Goal: Use online tool/utility: Use online tool/utility

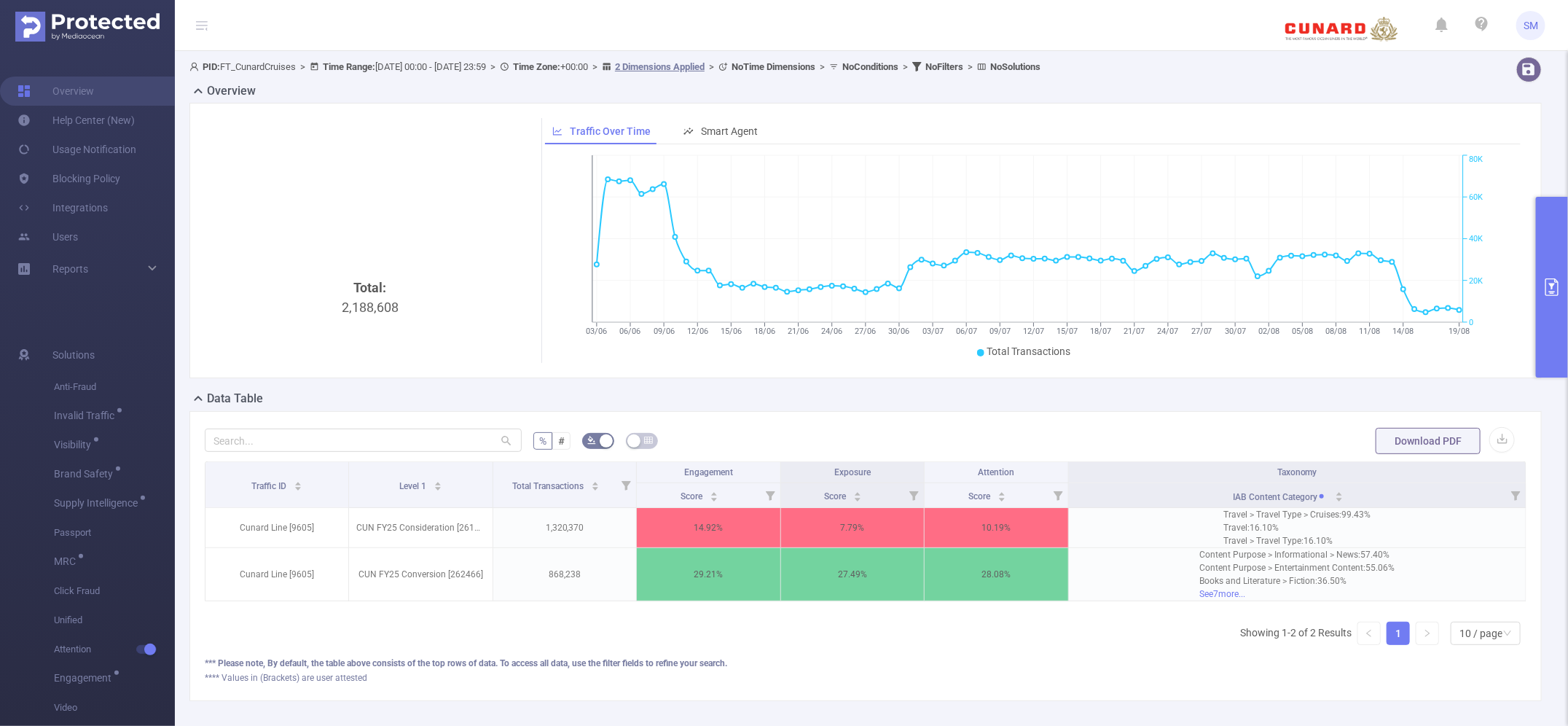
click at [1547, 287] on icon "primary" at bounding box center [1552, 288] width 17 height 17
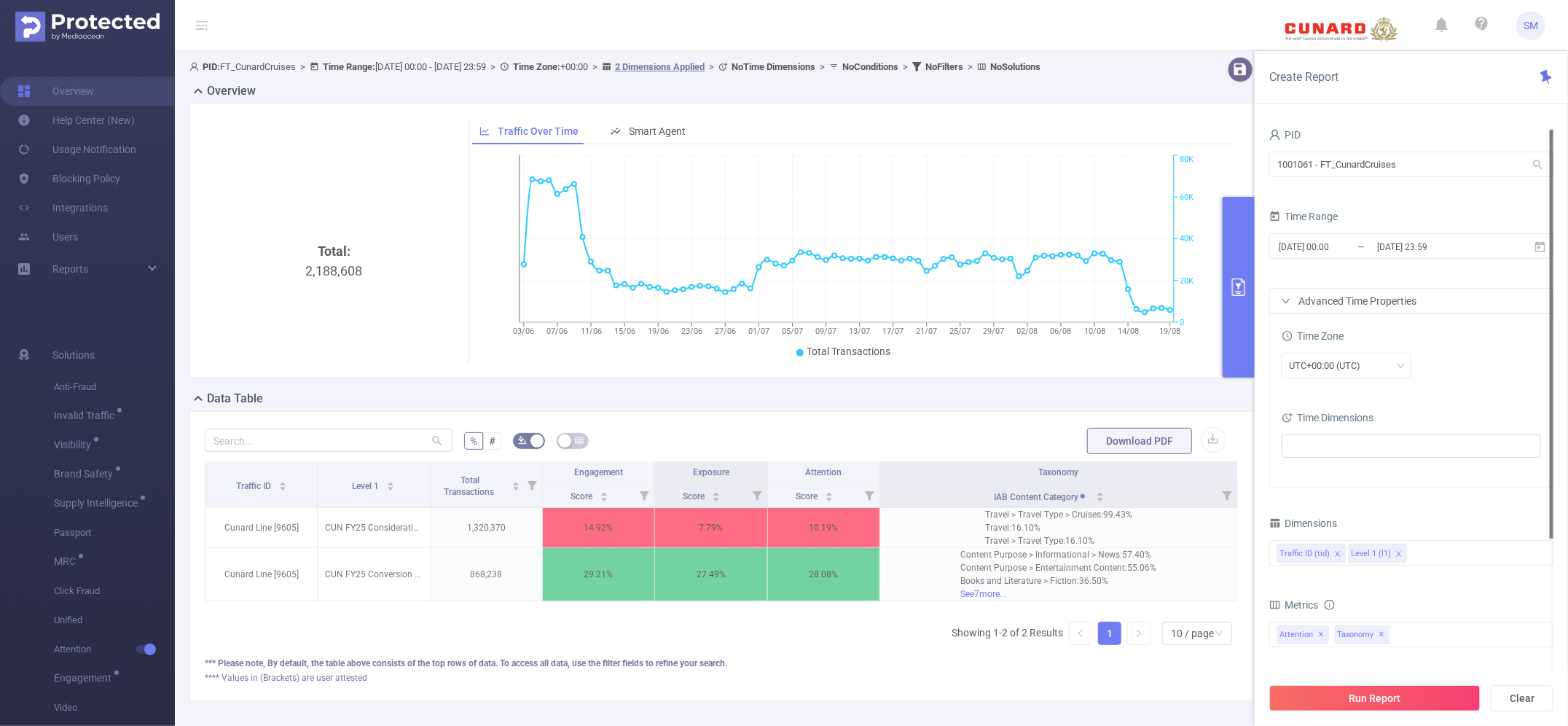
click at [1291, 302] on div "Advanced Time Properties" at bounding box center [1412, 301] width 283 height 25
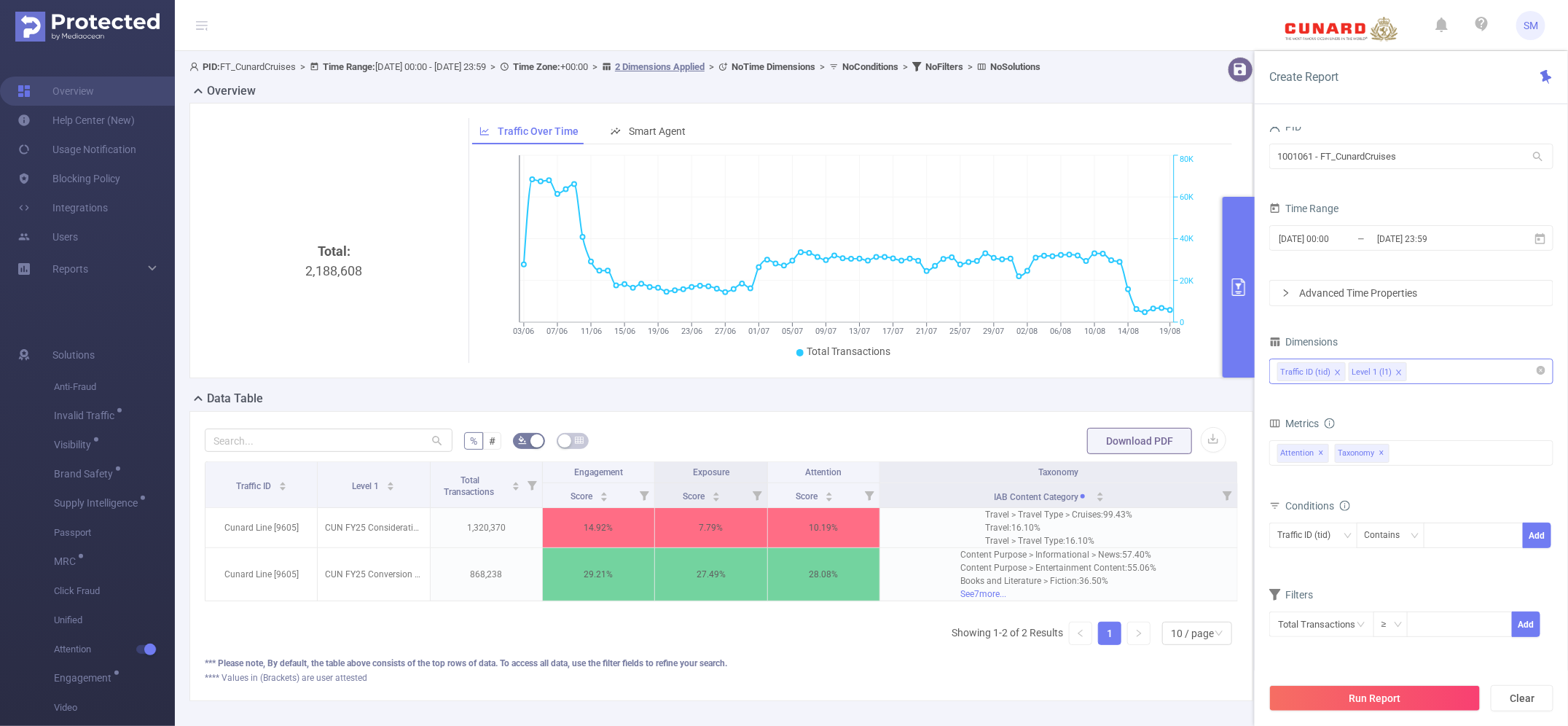
click at [1398, 373] on icon "icon: close" at bounding box center [1398, 372] width 7 height 7
click at [1413, 370] on div "Traffic ID (tid)" at bounding box center [1412, 372] width 269 height 24
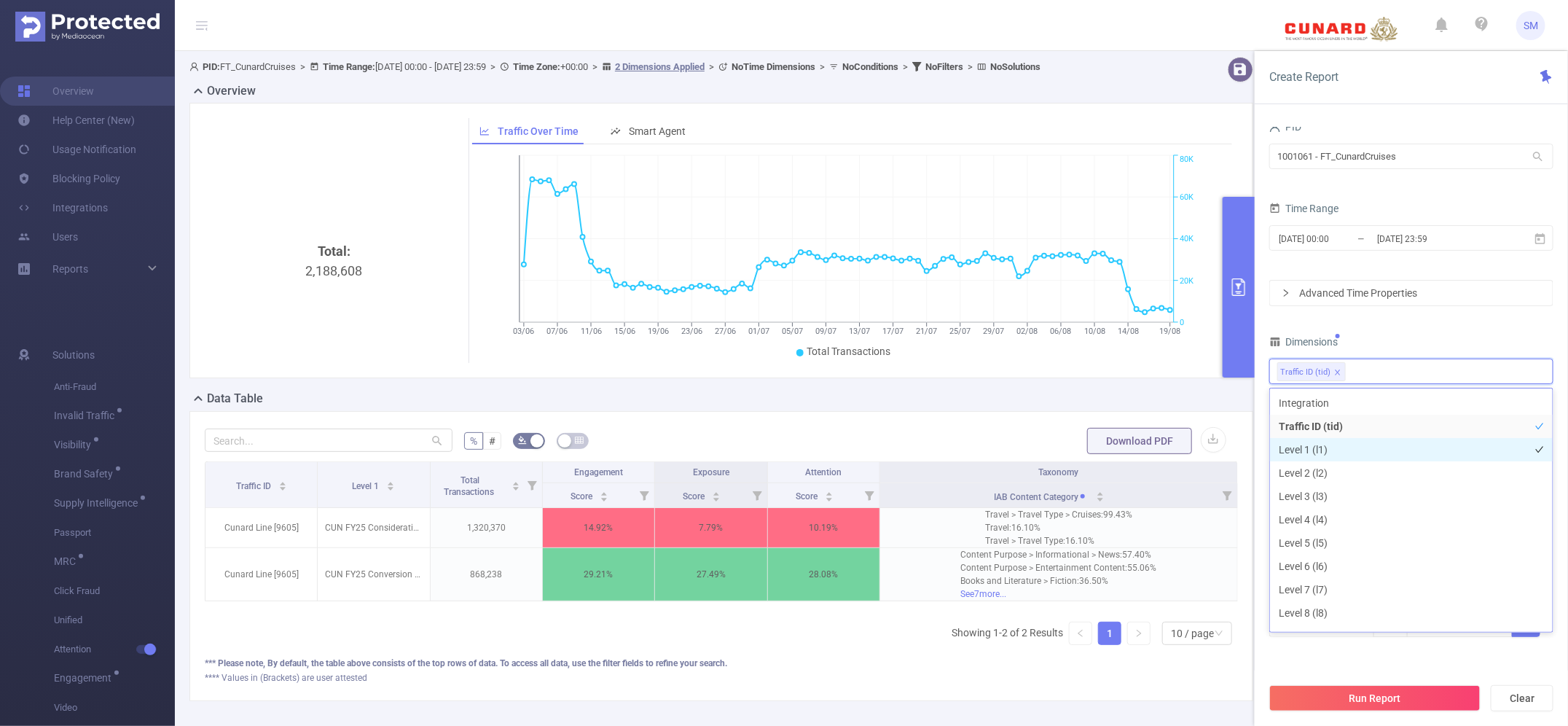
click at [1358, 438] on li "Level 1 (l1)" at bounding box center [1412, 450] width 283 height 24
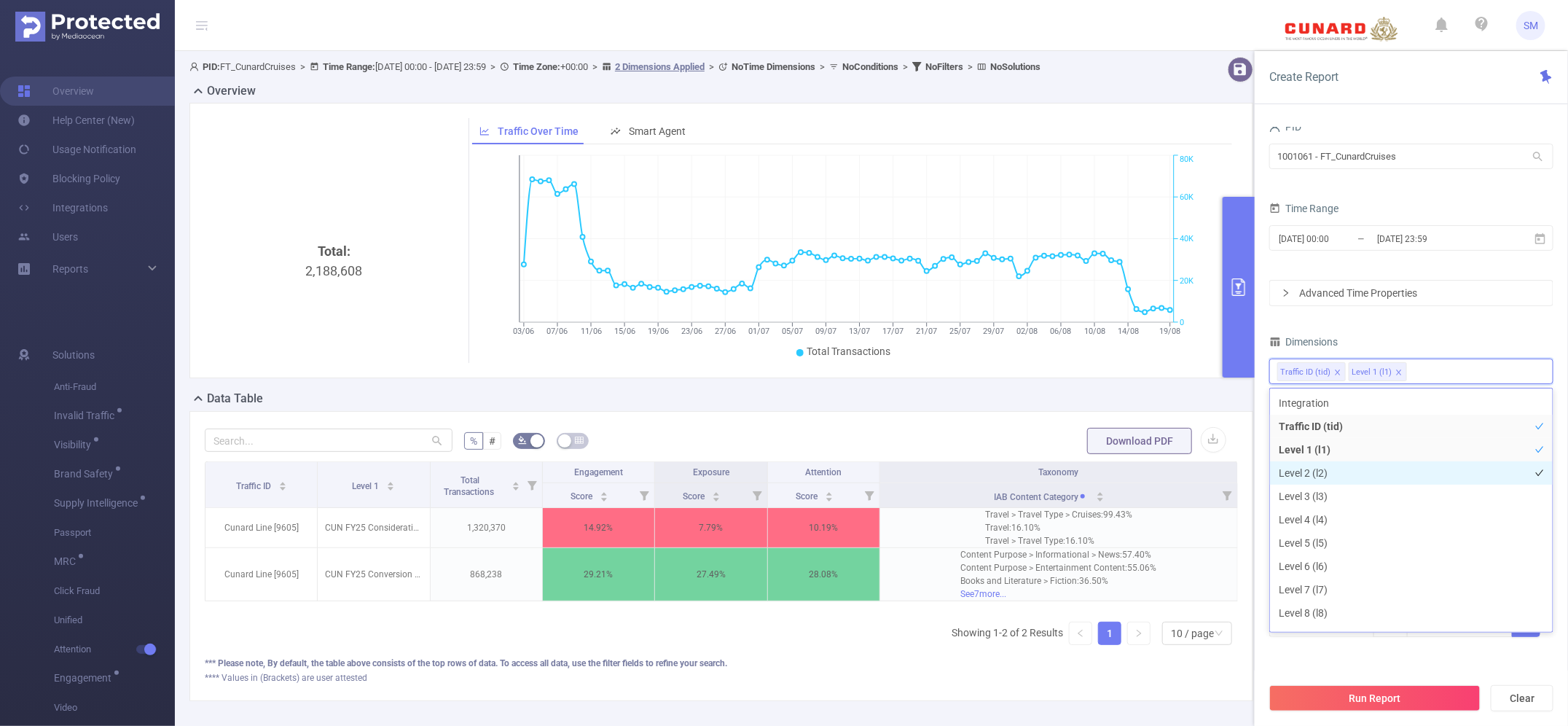
click at [1352, 471] on li "Level 2 (l2)" at bounding box center [1412, 473] width 283 height 24
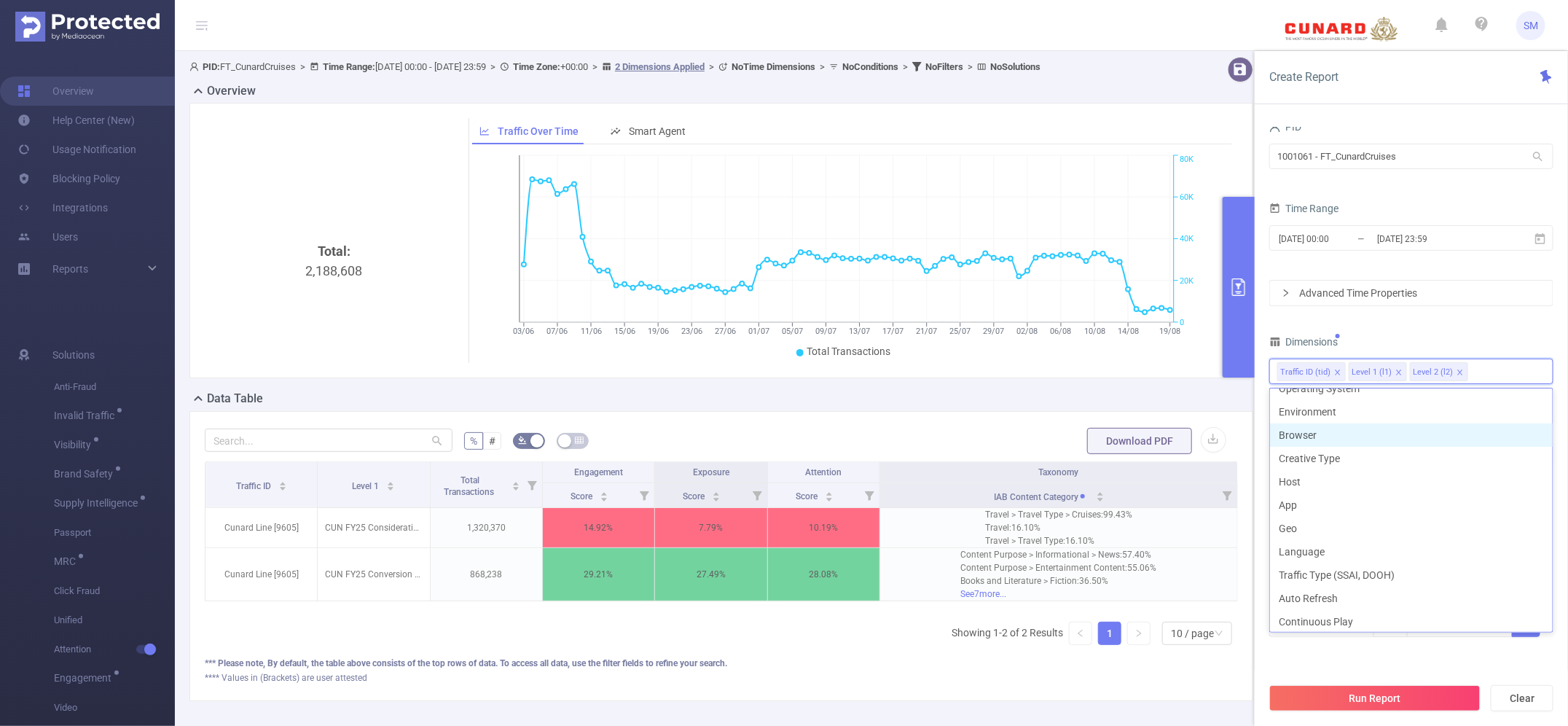
scroll to position [276, 0]
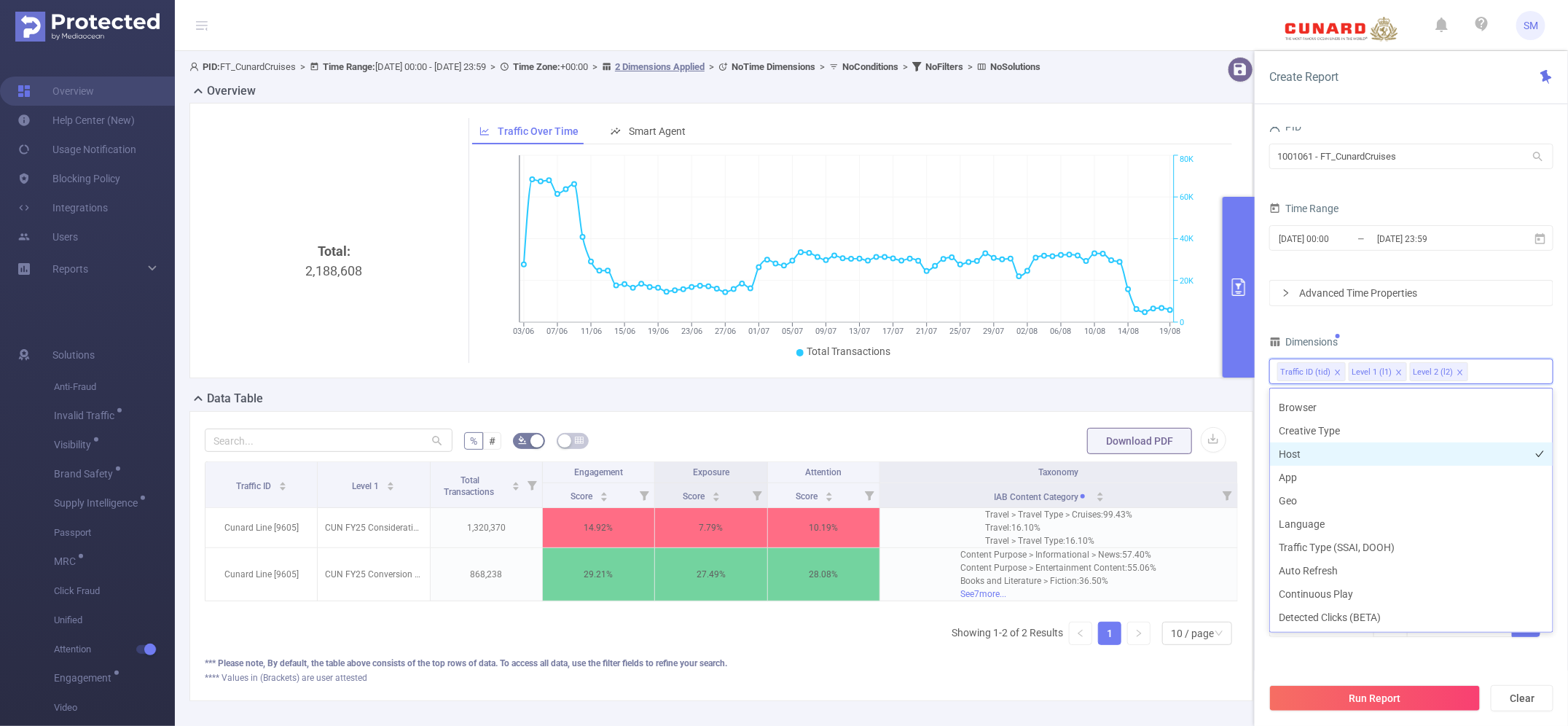
click at [1357, 445] on li "Host" at bounding box center [1412, 454] width 283 height 24
click at [1349, 474] on li "App" at bounding box center [1412, 478] width 283 height 24
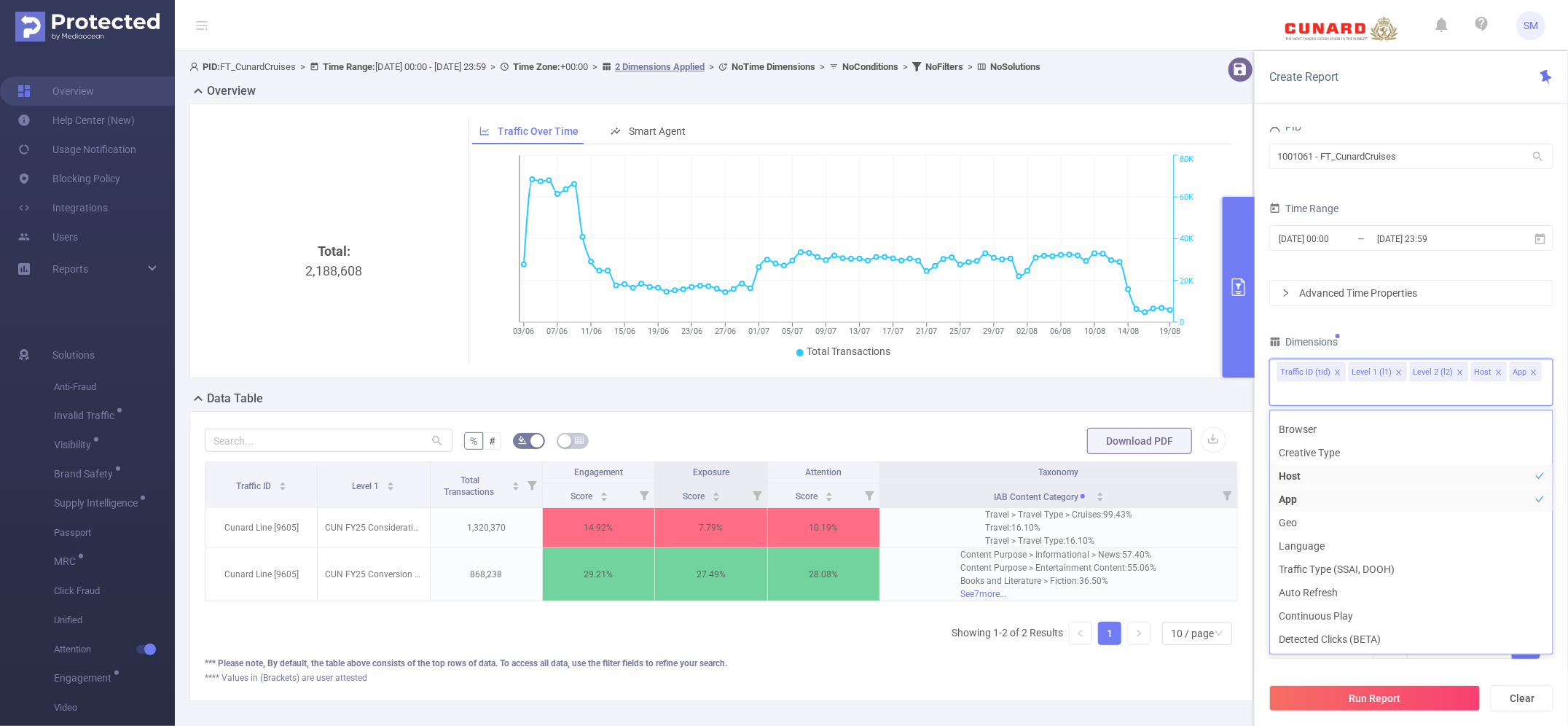
click at [1453, 344] on div "Dimensions" at bounding box center [1412, 343] width 284 height 24
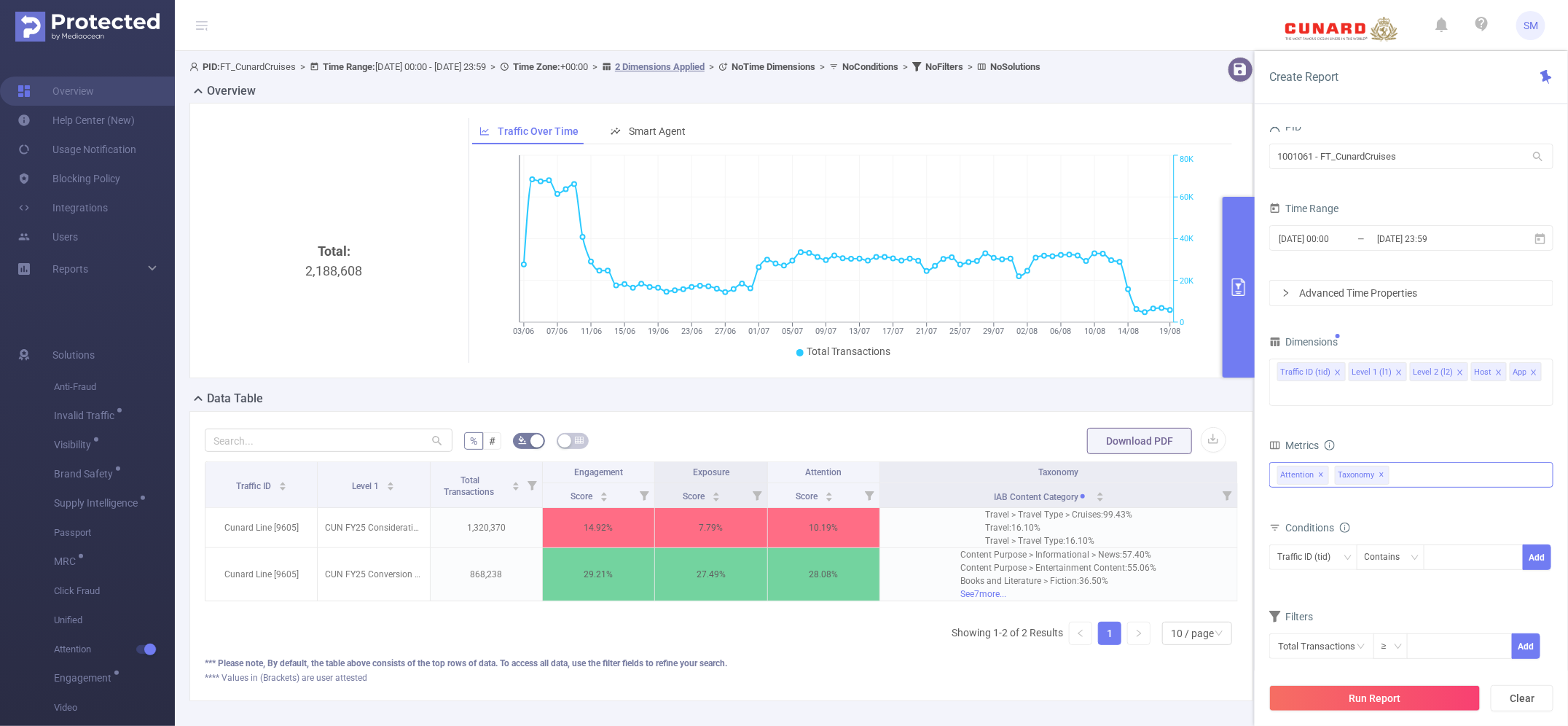
click at [1383, 475] on span "✕" at bounding box center [1382, 475] width 5 height 17
click at [1323, 475] on span "✕" at bounding box center [1321, 475] width 5 height 17
click at [1323, 475] on div "Anti-Fraud Invalid Traffic Visibility Brand Safety Brand Safety (Detected) Clas…" at bounding box center [1412, 474] width 284 height 24
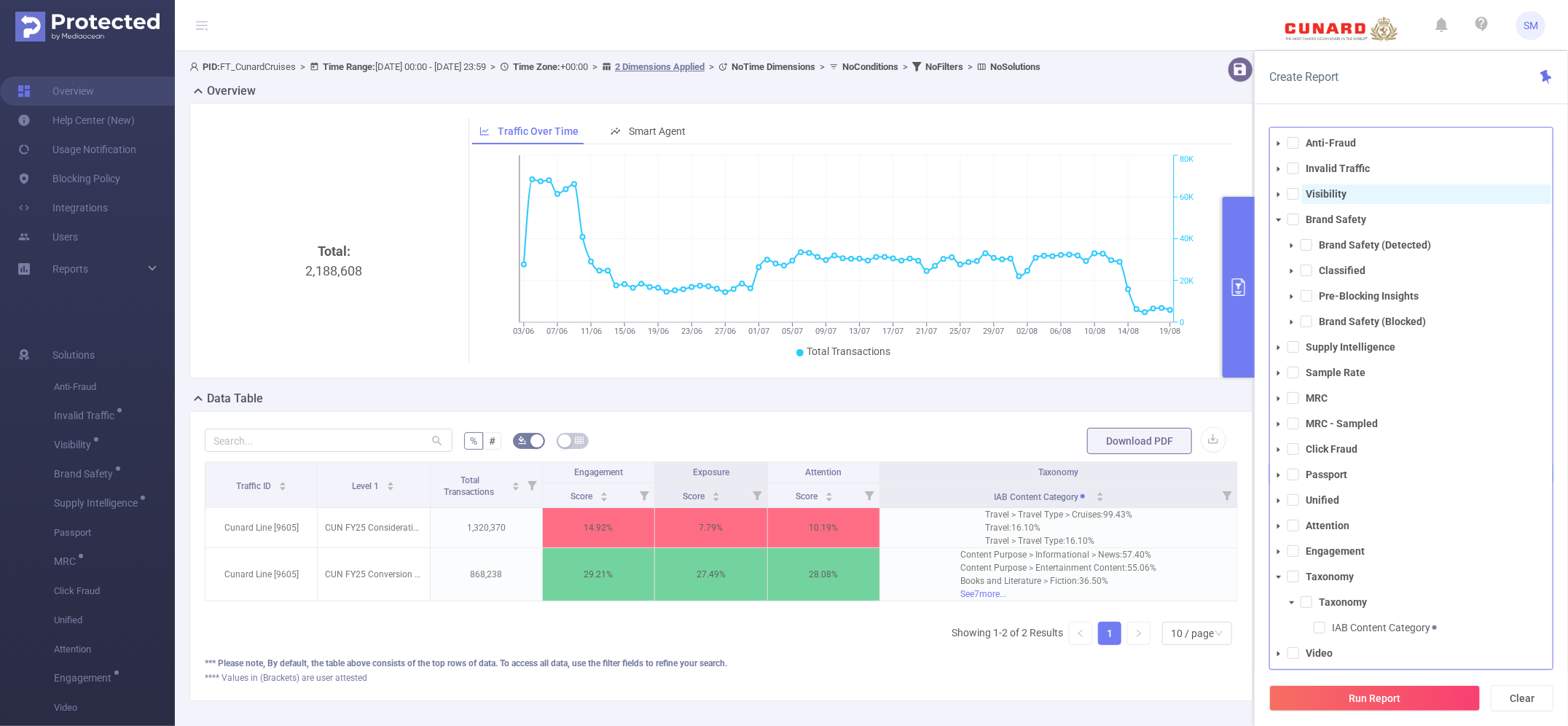
click at [1321, 195] on strong "Visibility" at bounding box center [1326, 193] width 41 height 12
click at [1404, 110] on div "Create Report PID 1001061 - FT_CunardCruises 1001061 - FT_CunardCruises Time Ra…" at bounding box center [1411, 388] width 313 height 675
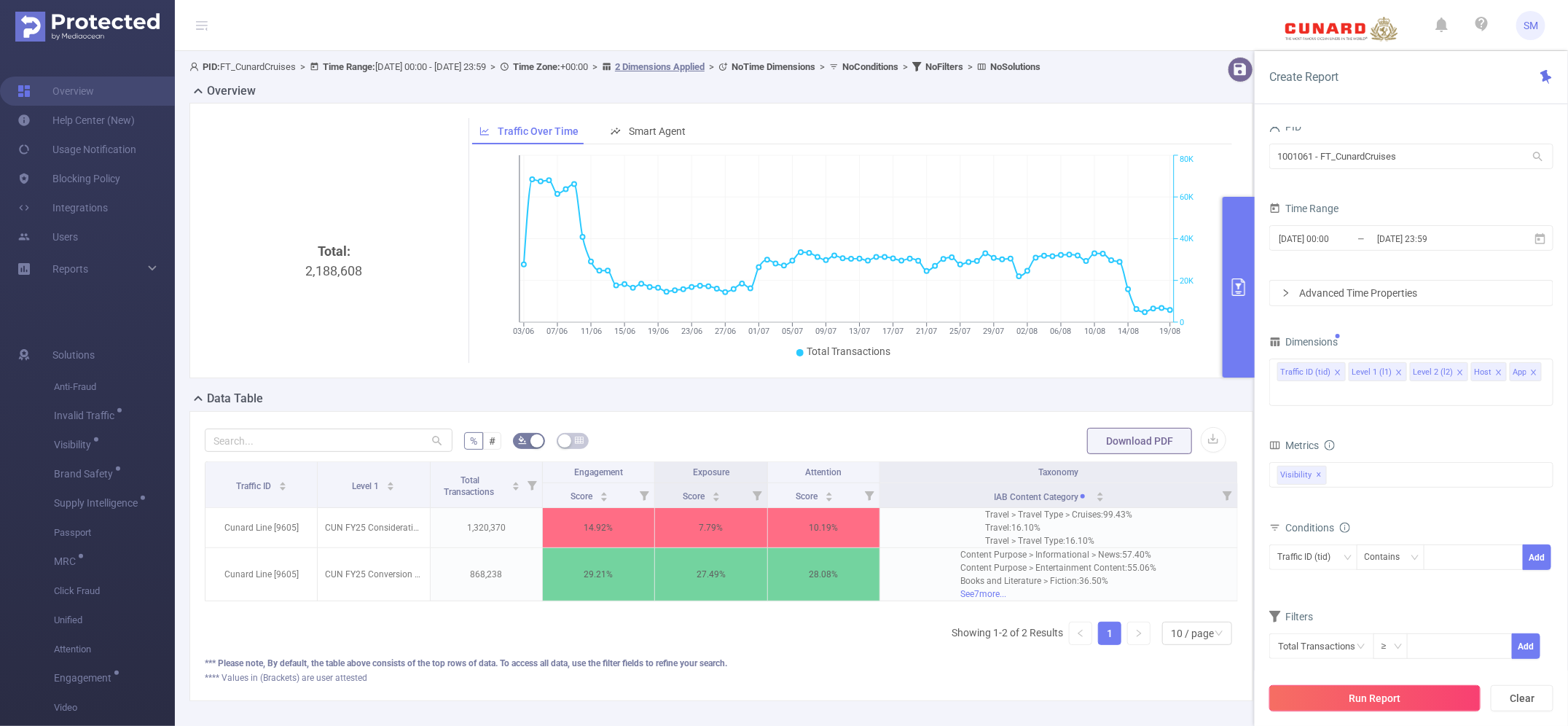
click at [1392, 698] on button "Run Report" at bounding box center [1375, 698] width 211 height 26
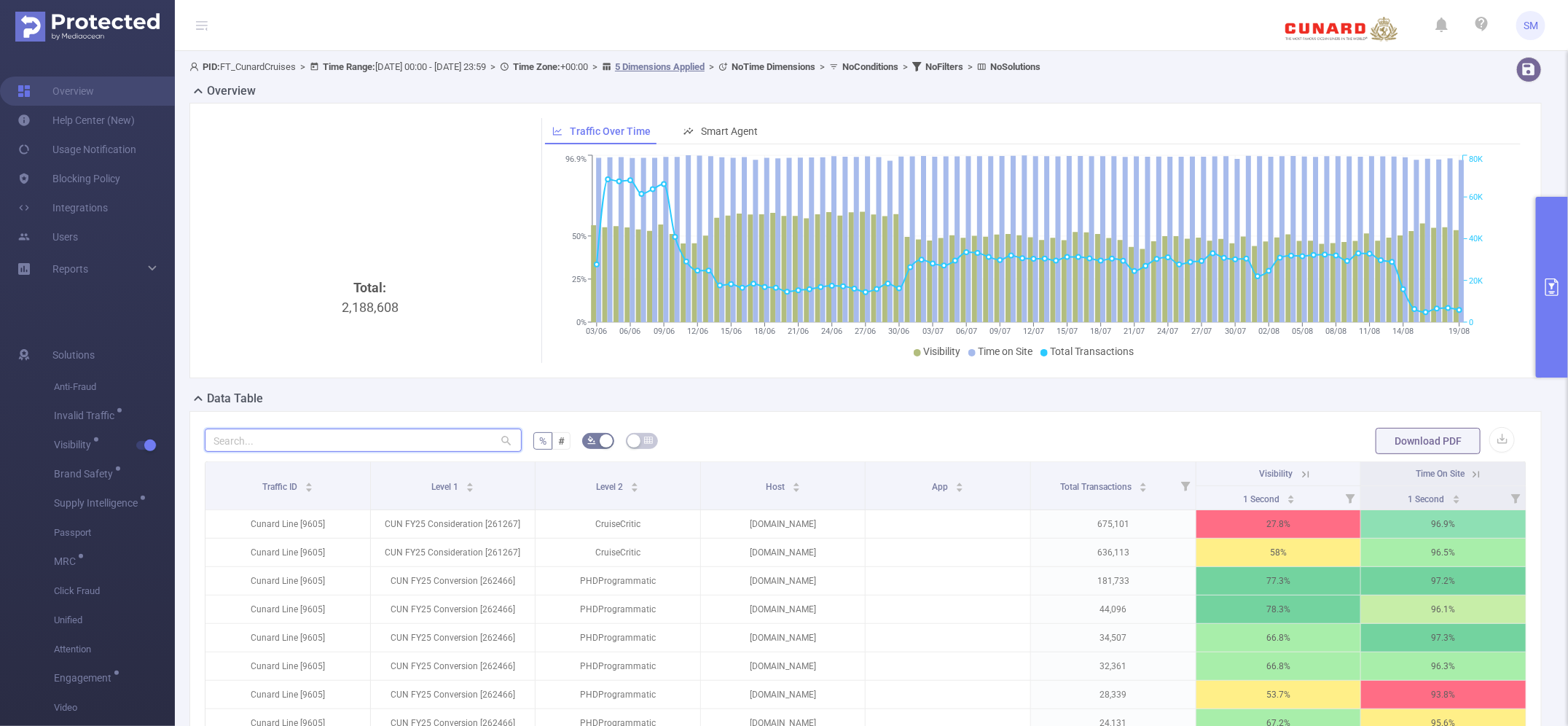
click at [339, 435] on input "text" at bounding box center [364, 441] width 317 height 24
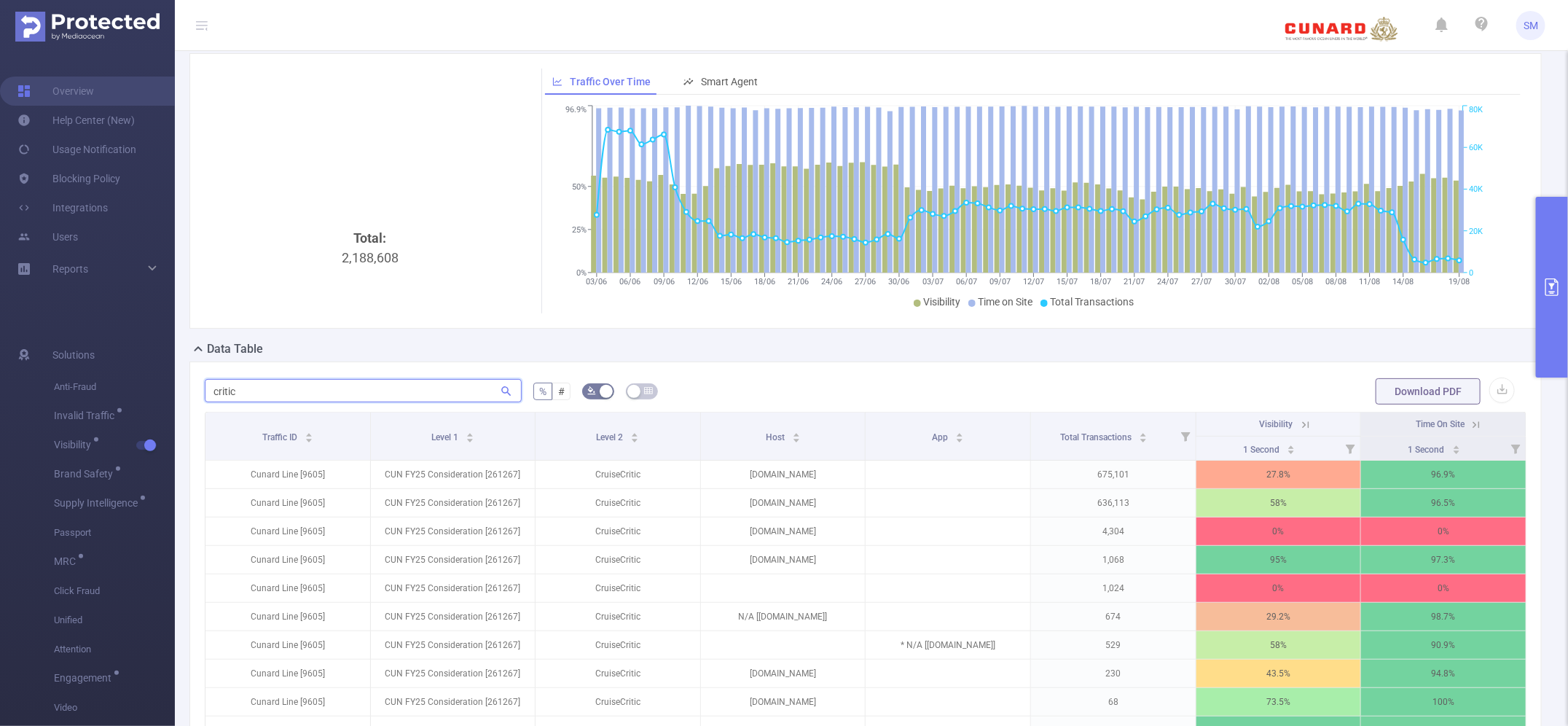
scroll to position [91, 0]
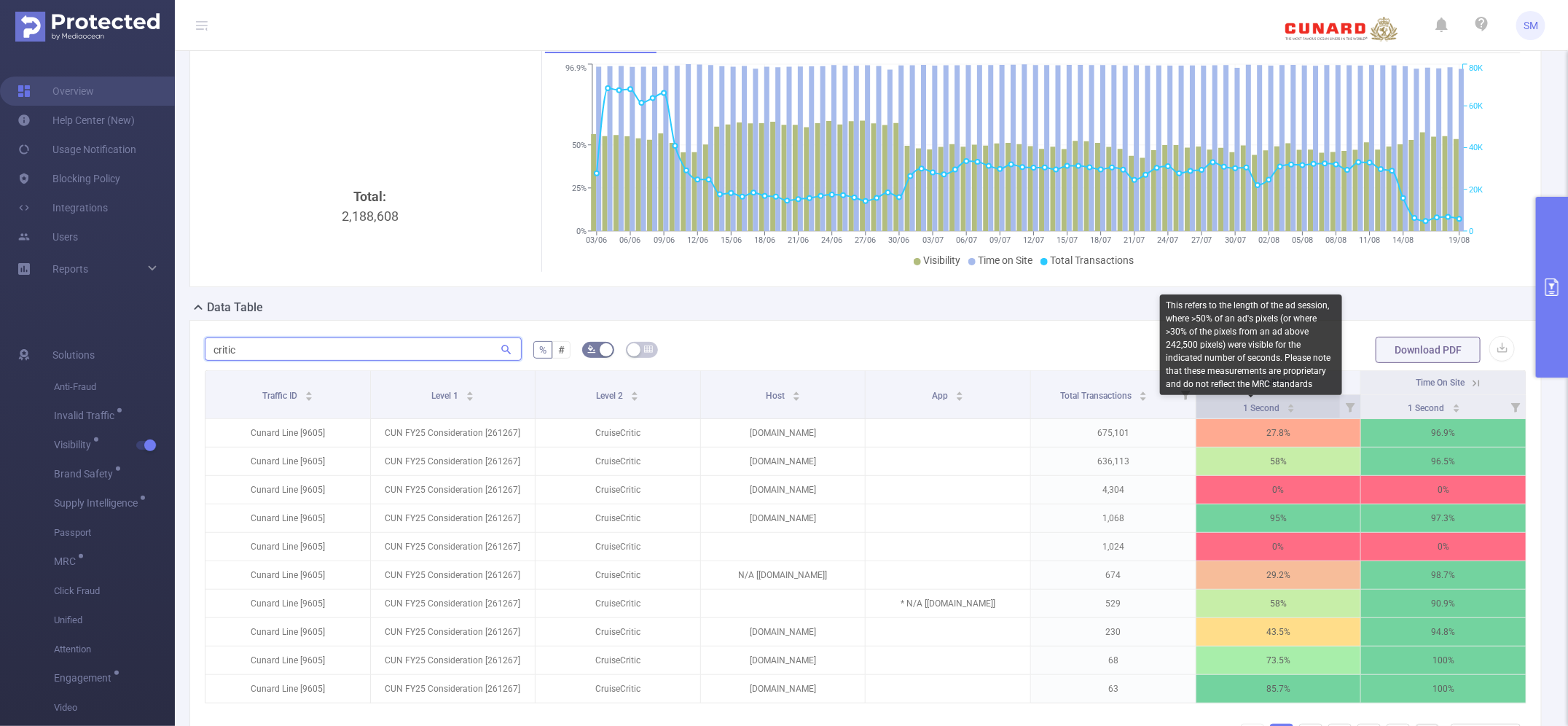
type input "critic"
click at [1243, 410] on span "1 Second" at bounding box center [1262, 408] width 38 height 10
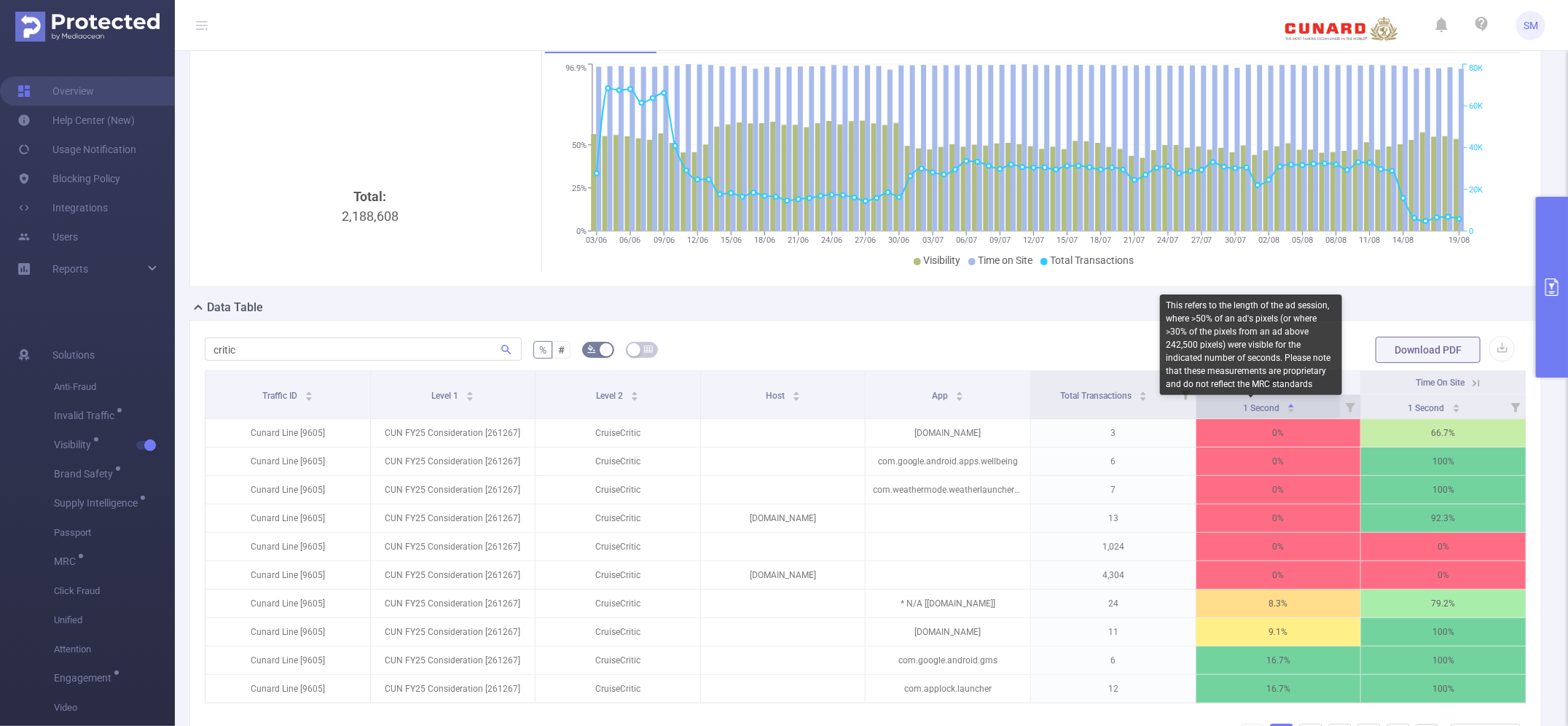
click at [1243, 410] on span "1 Second" at bounding box center [1262, 408] width 38 height 10
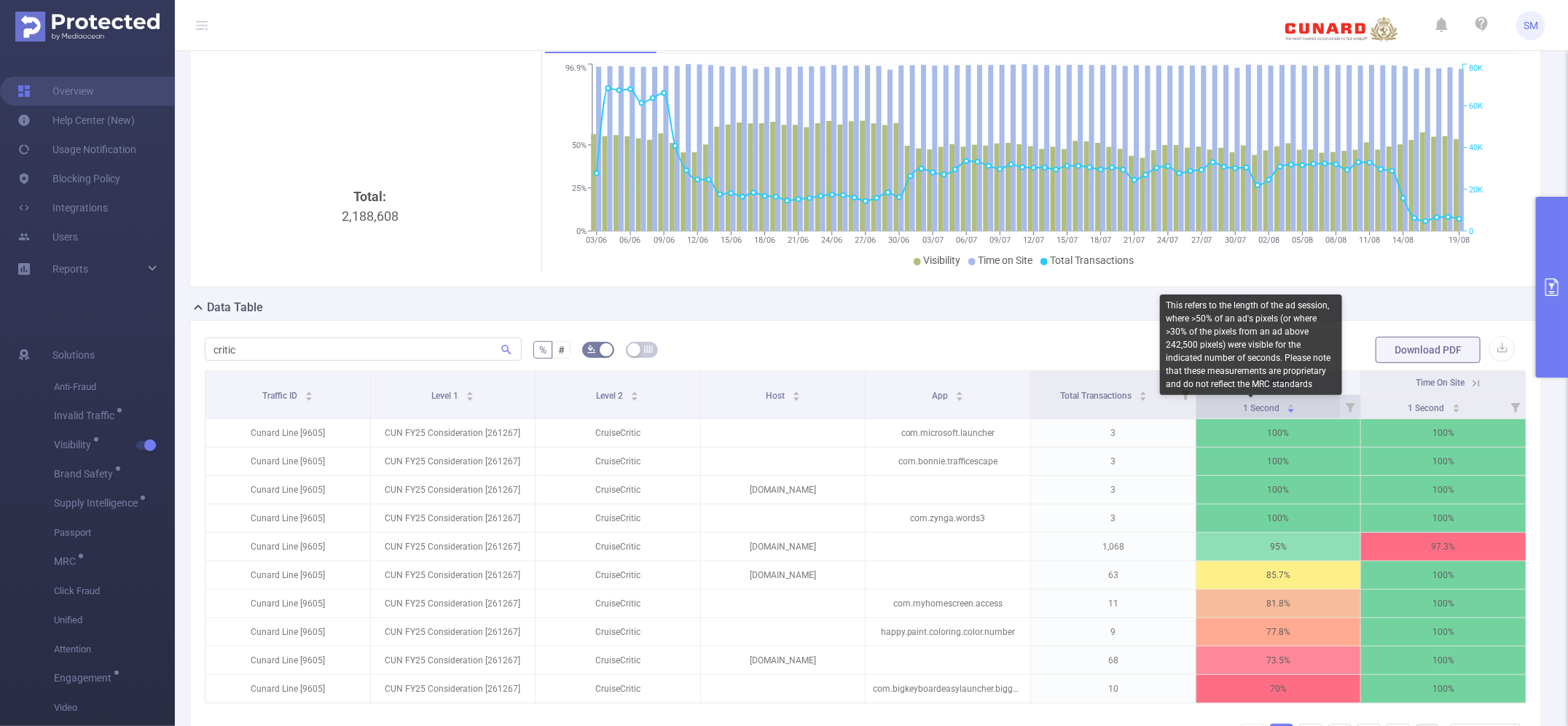
click at [1243, 407] on span "1 Second" at bounding box center [1262, 408] width 38 height 10
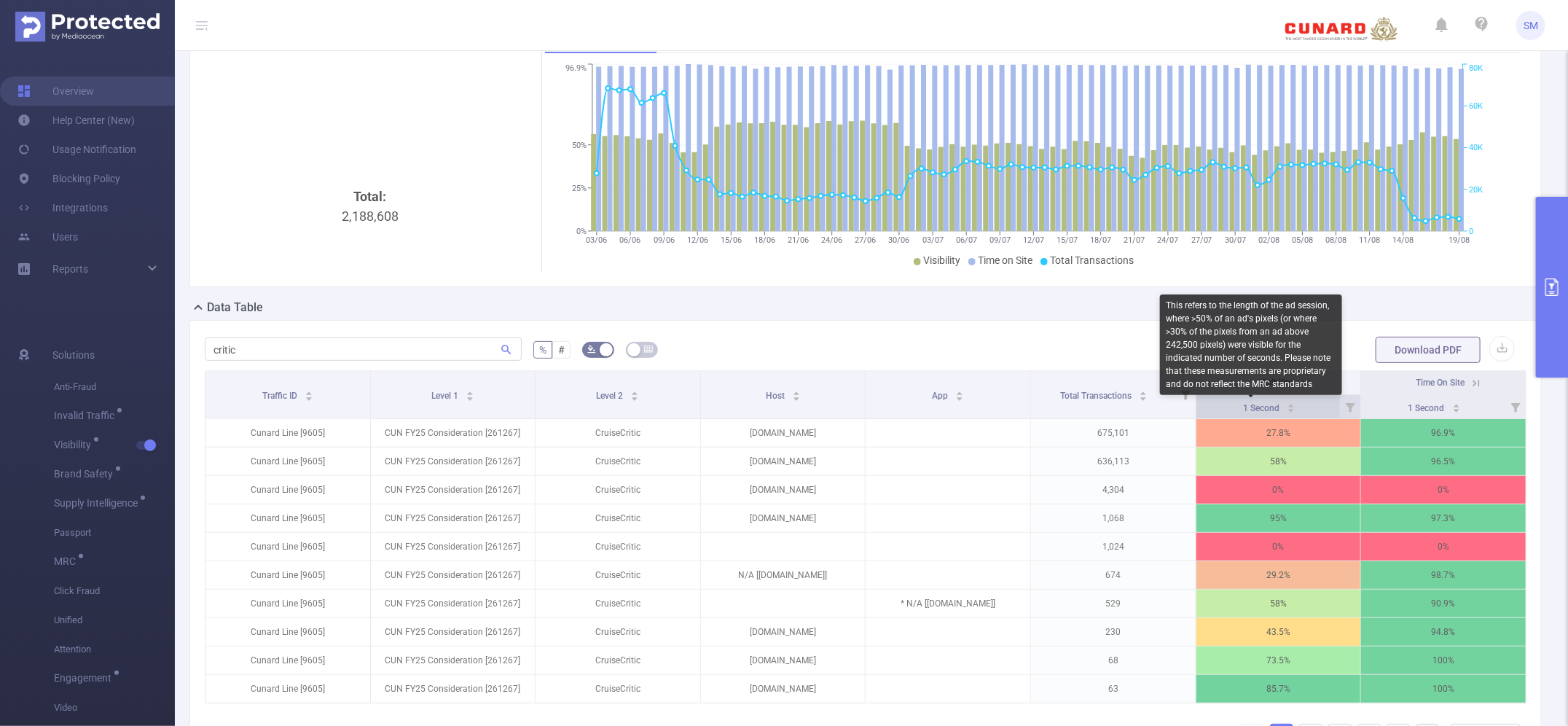
click at [1243, 407] on span "1 Second" at bounding box center [1262, 408] width 38 height 10
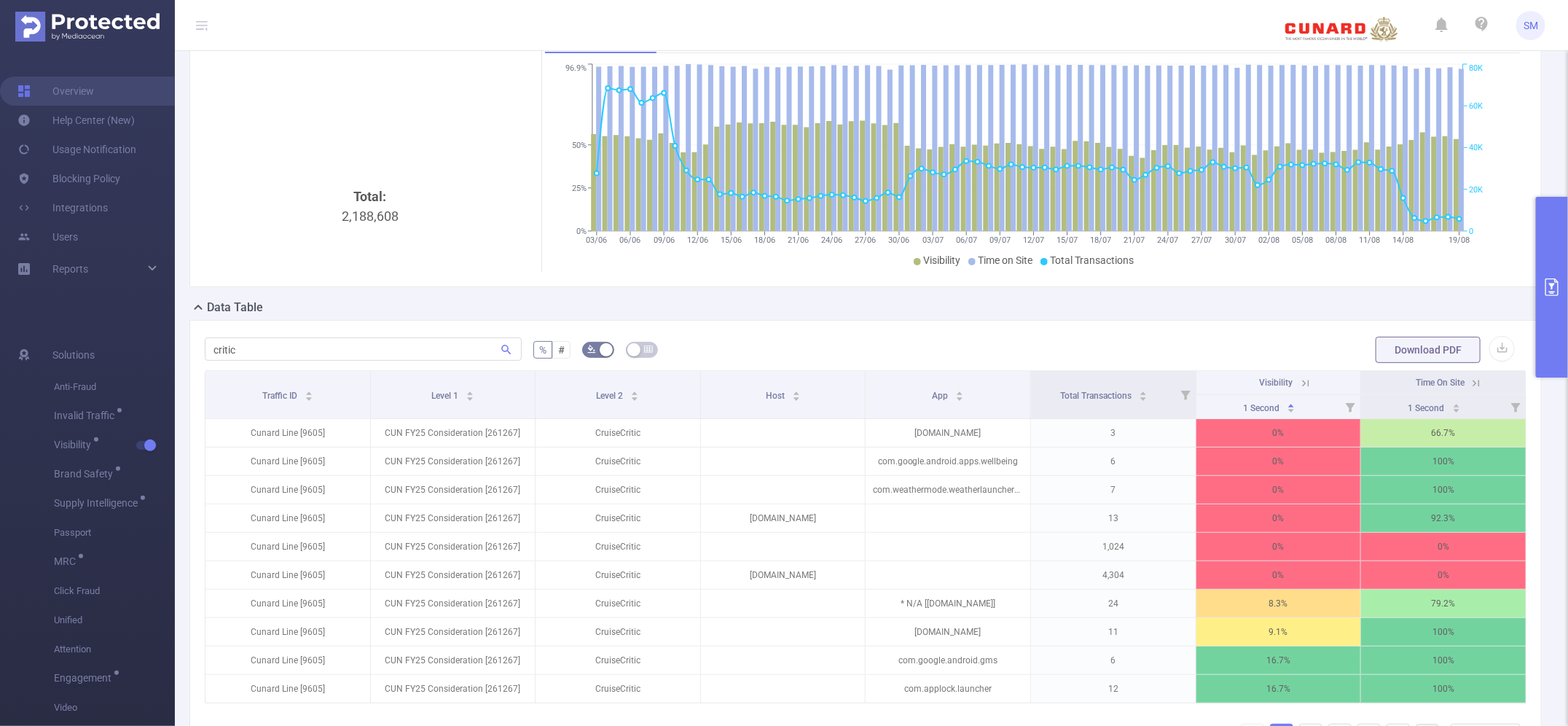
click at [1546, 266] on button "primary" at bounding box center [1552, 288] width 32 height 181
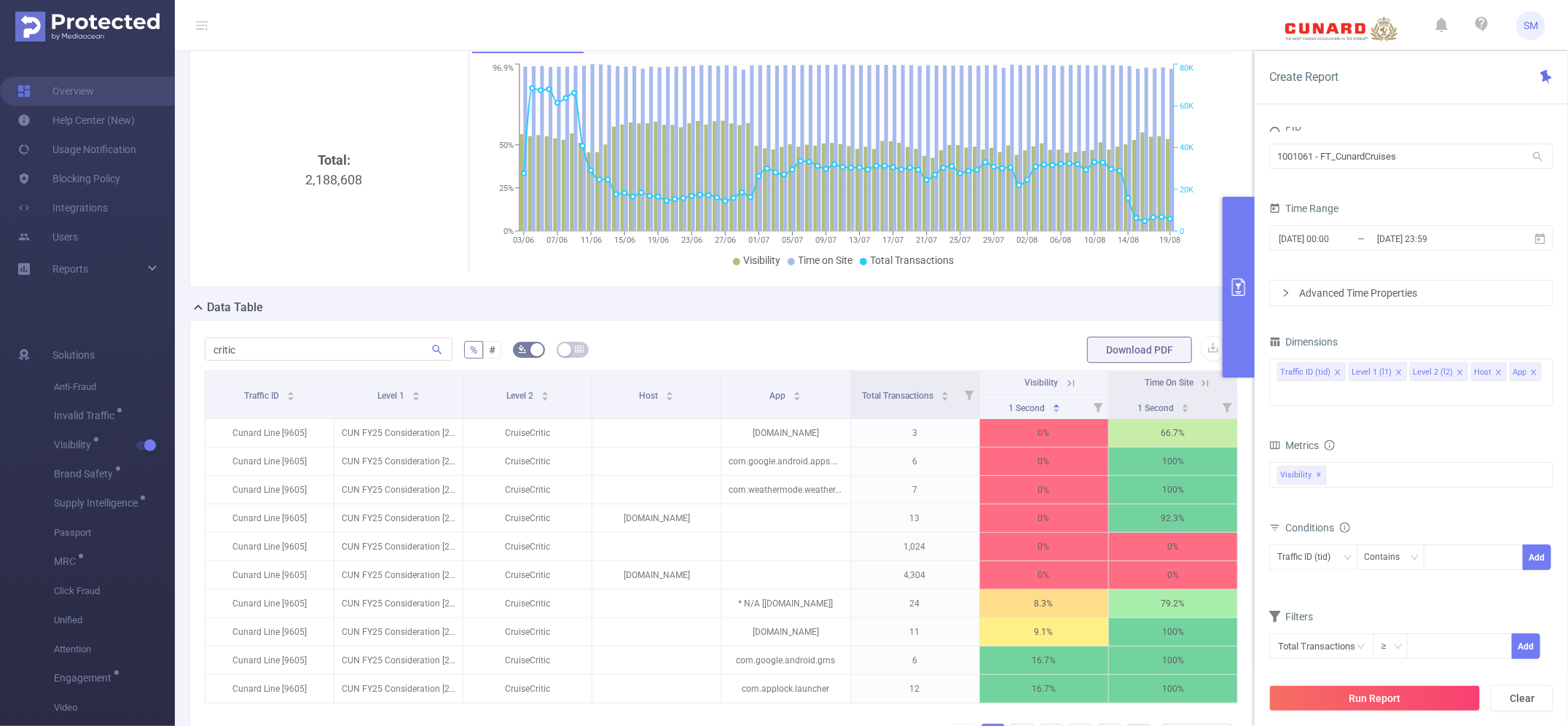
click at [1395, 372] on icon "icon: close" at bounding box center [1398, 372] width 7 height 7
click at [1472, 376] on icon "icon: close" at bounding box center [1472, 372] width 7 height 7
click at [1435, 372] on icon "icon: close" at bounding box center [1437, 372] width 5 height 5
click at [1436, 394] on div "Dimensions Traffic ID (tid) Level 2 (l2)" at bounding box center [1412, 364] width 284 height 64
click at [1415, 698] on button "Run Report" at bounding box center [1375, 698] width 211 height 26
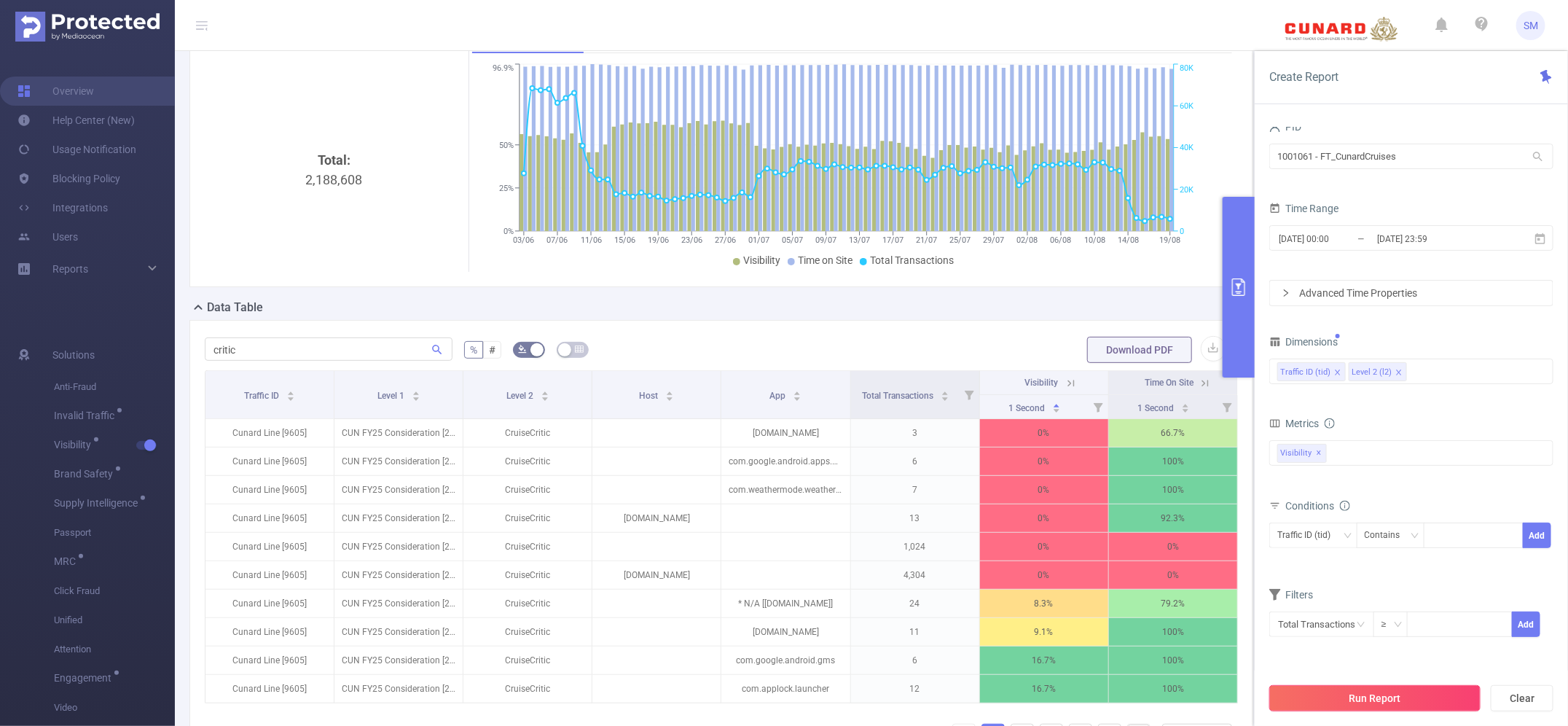
scroll to position [0, 0]
